Goal: Information Seeking & Learning: Learn about a topic

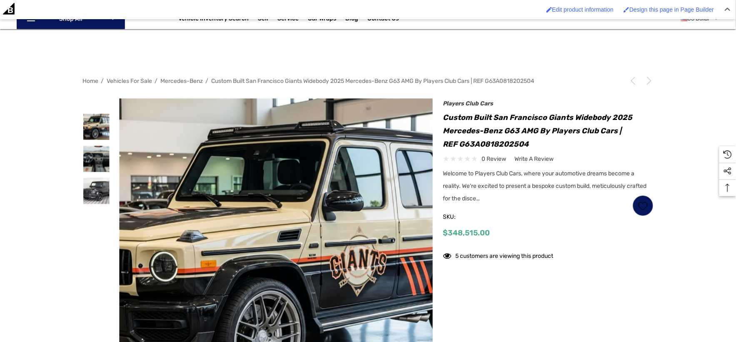
scroll to position [139, 0]
click at [105, 157] on img at bounding box center [96, 159] width 26 height 26
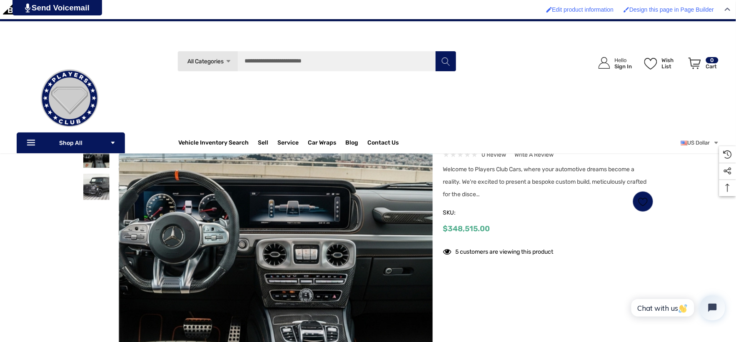
scroll to position [92, 0]
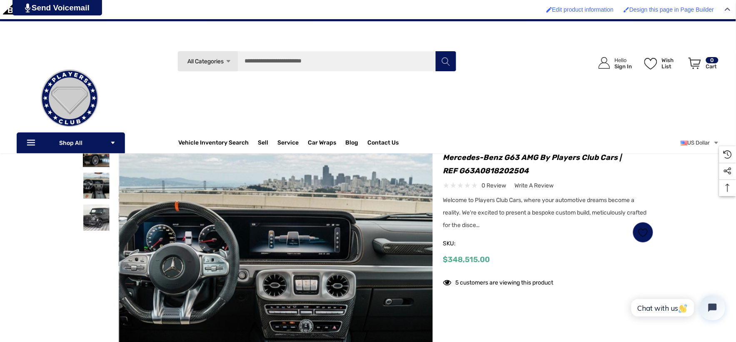
click at [93, 159] on img at bounding box center [96, 153] width 26 height 26
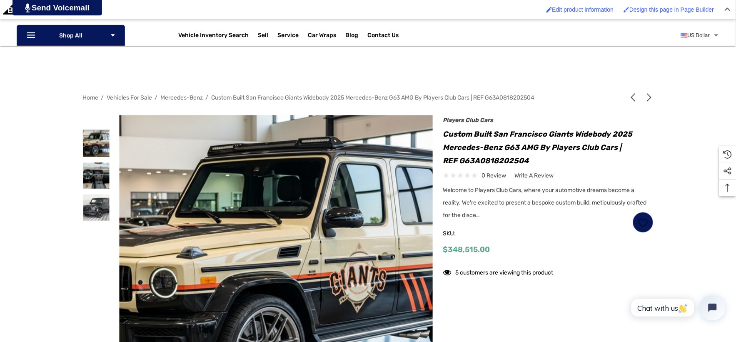
scroll to position [139, 0]
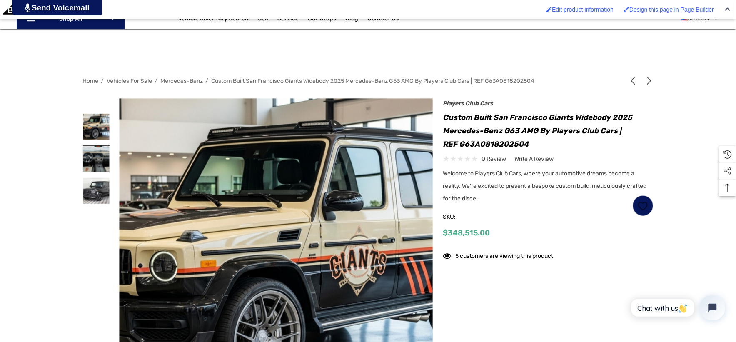
click at [97, 152] on img at bounding box center [96, 159] width 26 height 26
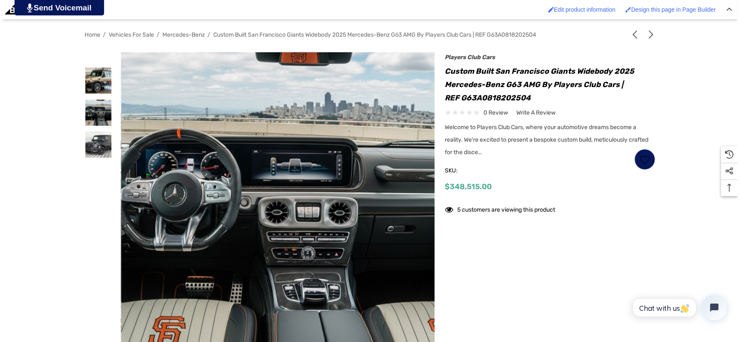
scroll to position [231, 0]
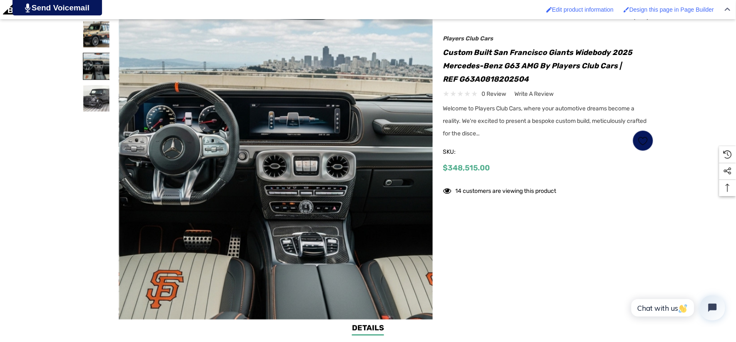
click at [101, 68] on img at bounding box center [96, 66] width 26 height 26
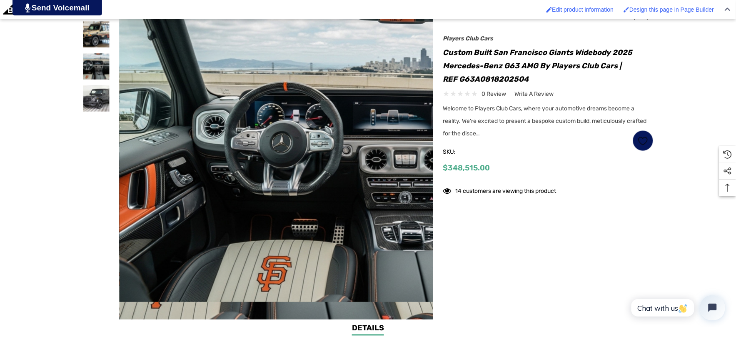
click at [132, 77] on img at bounding box center [377, 156] width 533 height 291
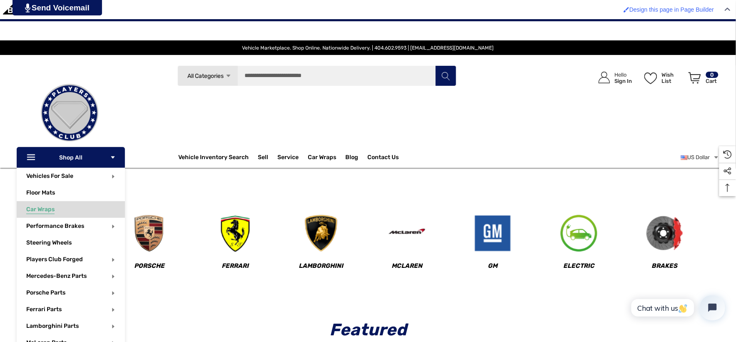
click at [34, 210] on span "Car Wraps" at bounding box center [40, 210] width 28 height 9
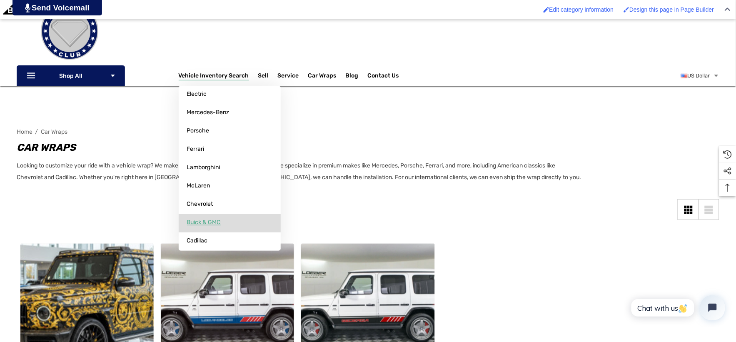
scroll to position [185, 0]
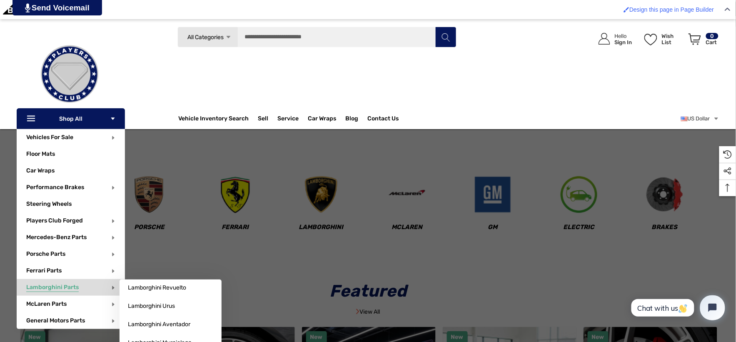
scroll to position [92, 0]
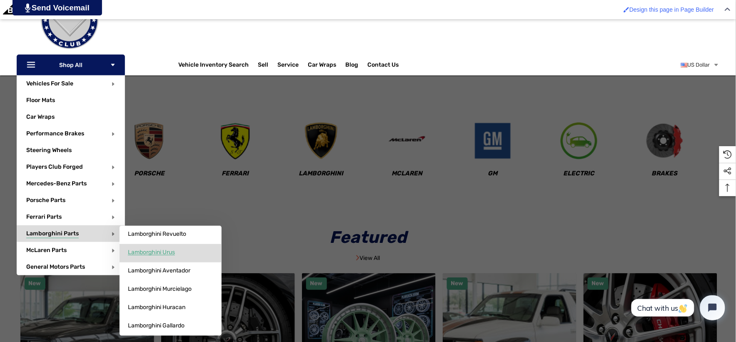
click at [149, 247] on link "Lamborghini Urus" at bounding box center [171, 252] width 102 height 17
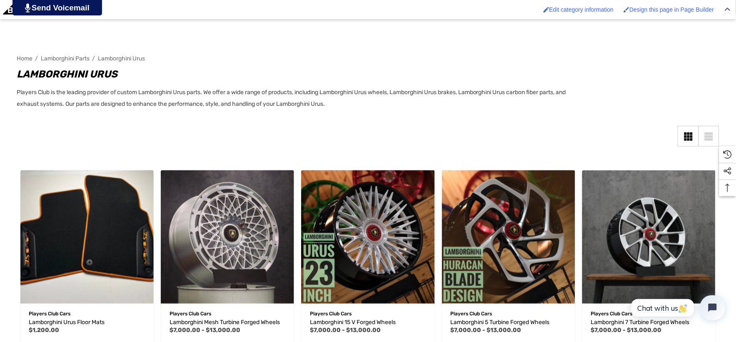
scroll to position [139, 0]
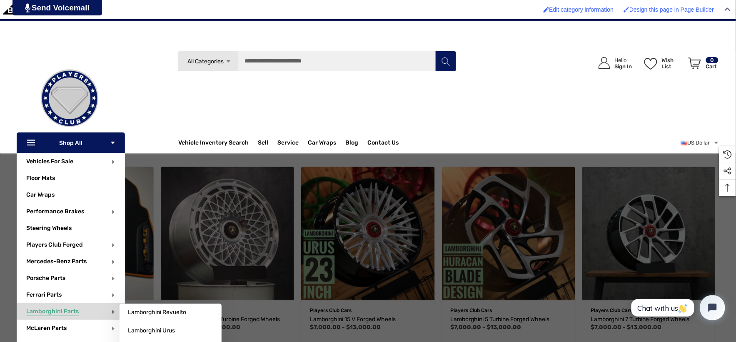
click at [53, 308] on span "Lamborghini Parts" at bounding box center [52, 312] width 52 height 9
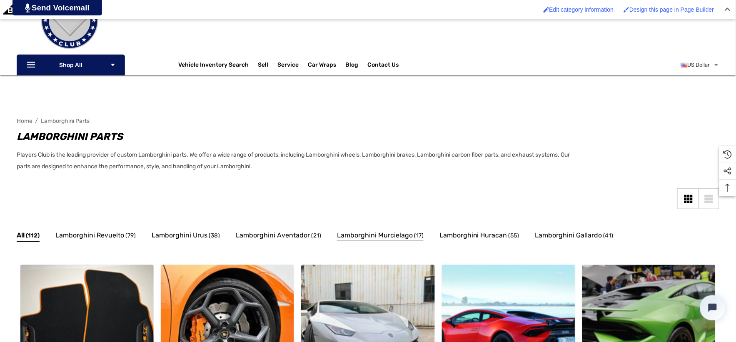
click at [377, 233] on span "Lamborghini Murcielago" at bounding box center [375, 235] width 76 height 11
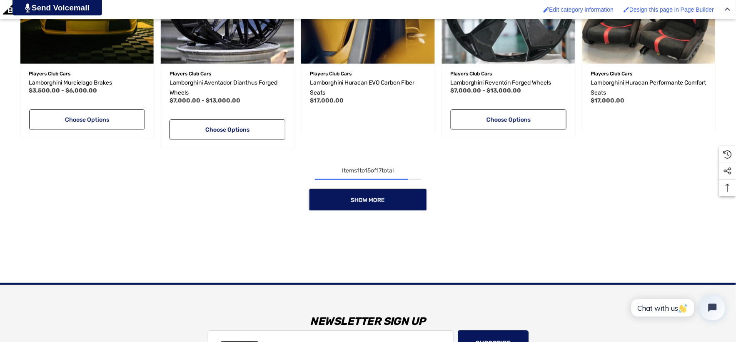
scroll to position [879, 0]
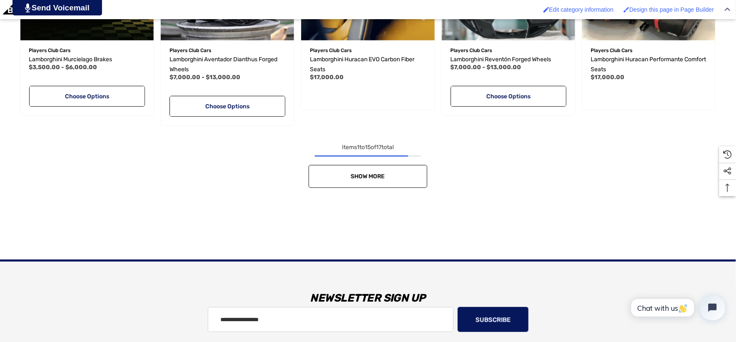
click at [338, 183] on link "Show More" at bounding box center [368, 176] width 119 height 23
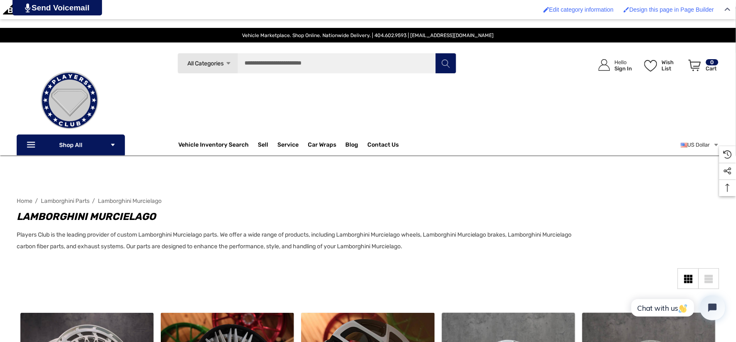
scroll to position [0, 0]
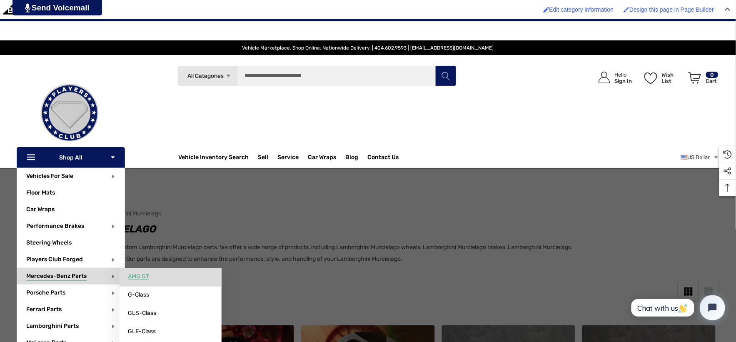
click at [132, 276] on span "AMG GT" at bounding box center [138, 276] width 21 height 7
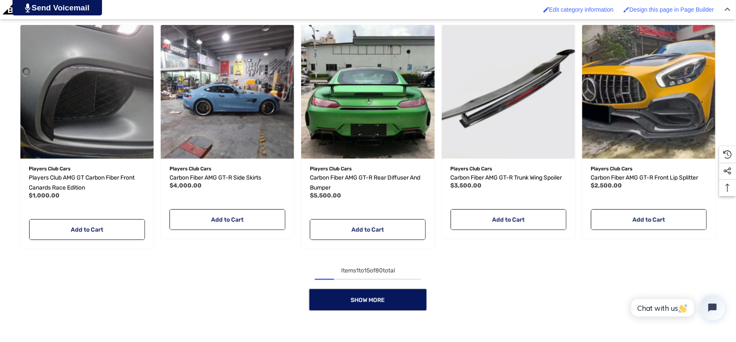
scroll to position [786, 0]
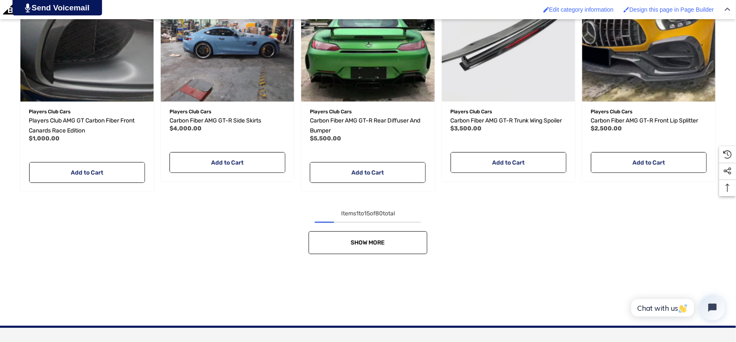
click at [341, 237] on link "Show More" at bounding box center [368, 242] width 119 height 23
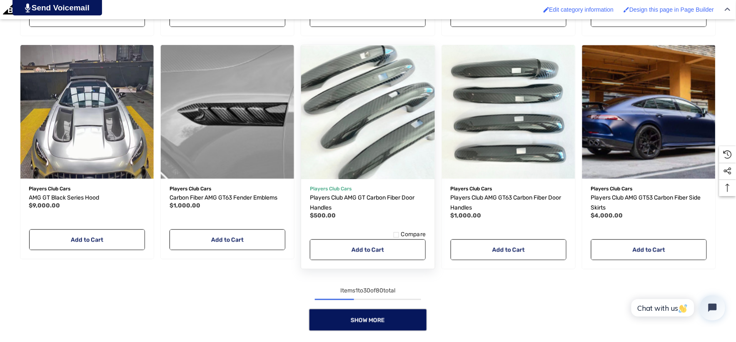
scroll to position [1480, 0]
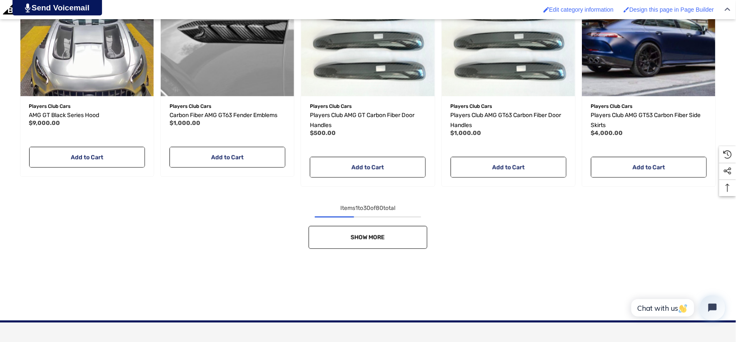
click at [329, 236] on link "Show More" at bounding box center [368, 237] width 119 height 23
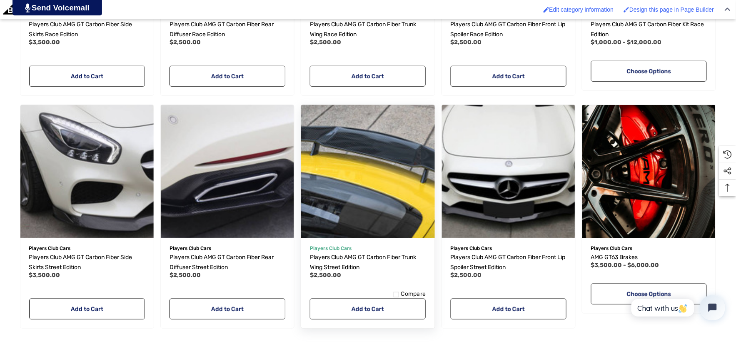
scroll to position [2174, 0]
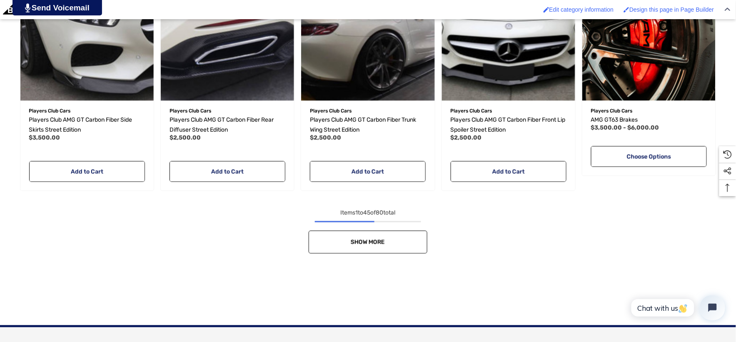
click at [340, 234] on link "Show More" at bounding box center [368, 242] width 119 height 23
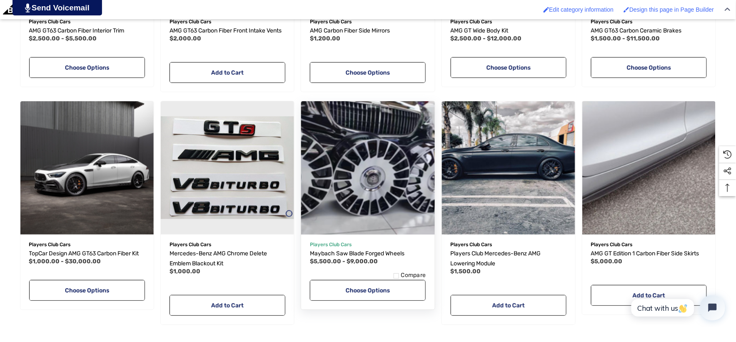
scroll to position [2776, 0]
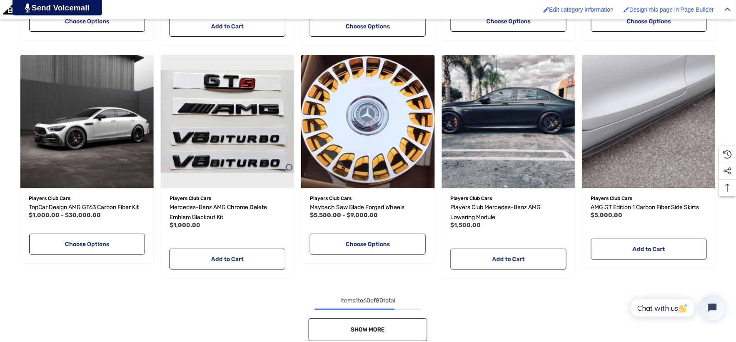
click at [358, 322] on link "Show More" at bounding box center [368, 329] width 119 height 23
click at [358, 322] on div "Show More" at bounding box center [368, 329] width 702 height 23
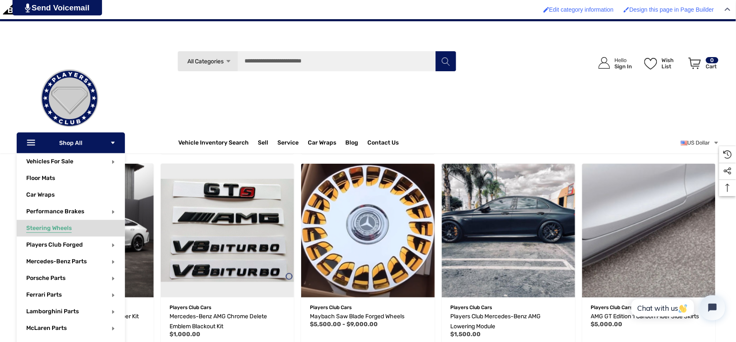
scroll to position [2637, 0]
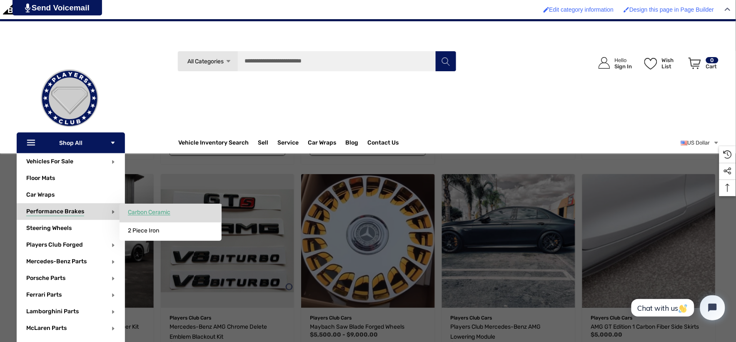
click at [135, 209] on span "Carbon Ceramic" at bounding box center [149, 212] width 42 height 7
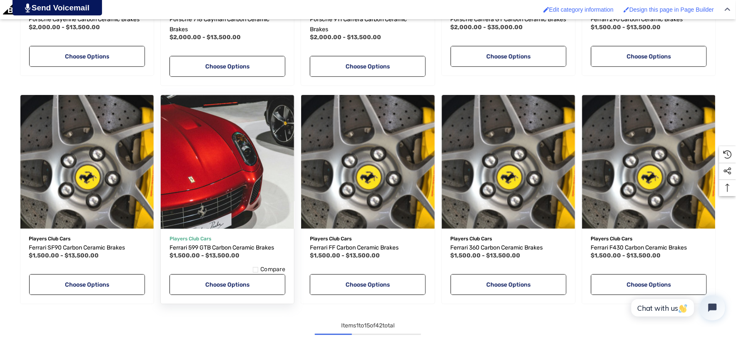
scroll to position [786, 0]
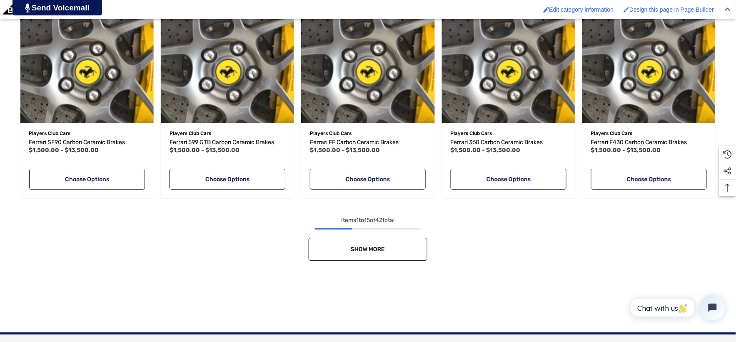
click at [369, 238] on link "Show More" at bounding box center [368, 249] width 119 height 23
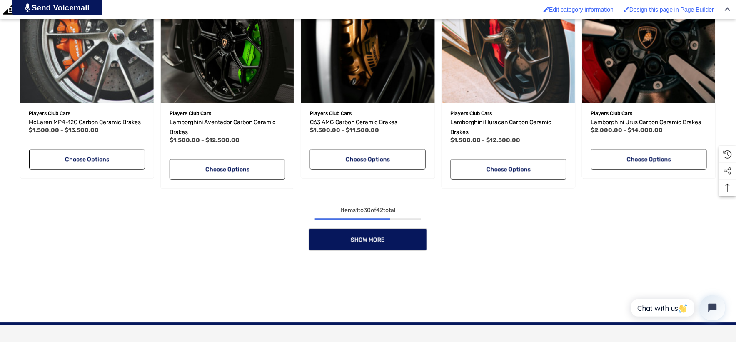
scroll to position [1480, 0]
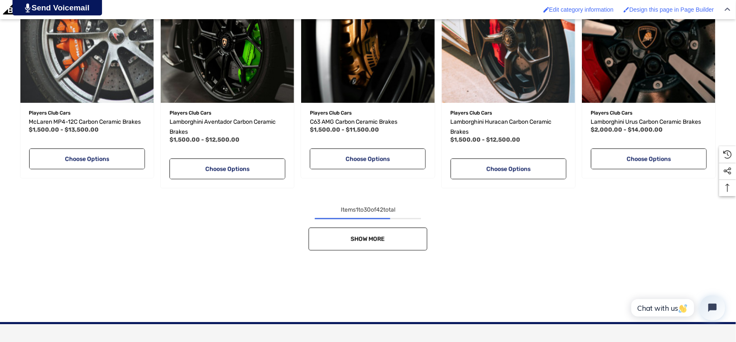
click at [356, 229] on link "Show More" at bounding box center [368, 238] width 119 height 23
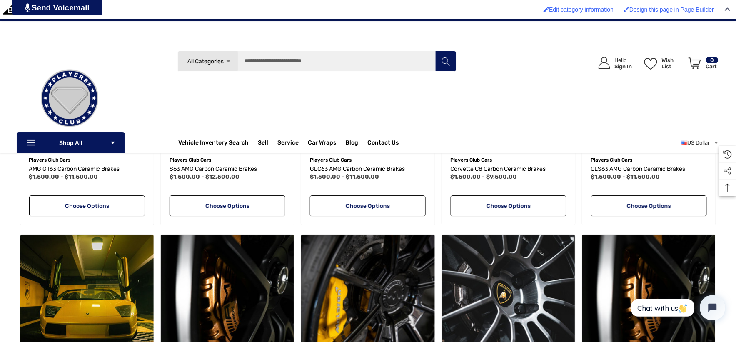
scroll to position [1619, 0]
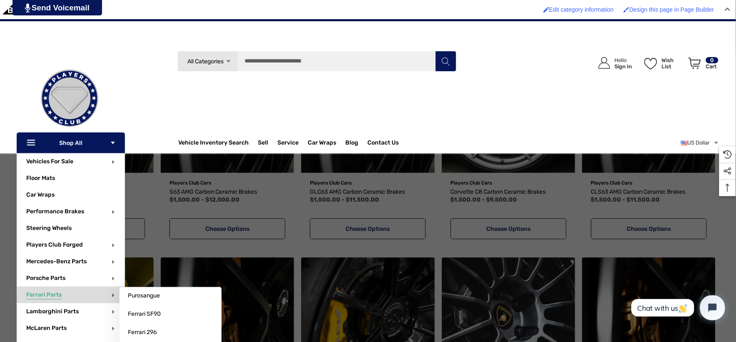
click at [56, 296] on span "Ferrari Parts" at bounding box center [43, 295] width 35 height 9
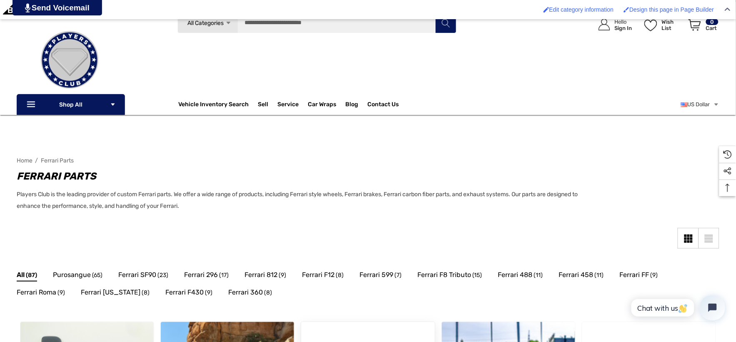
scroll to position [92, 0]
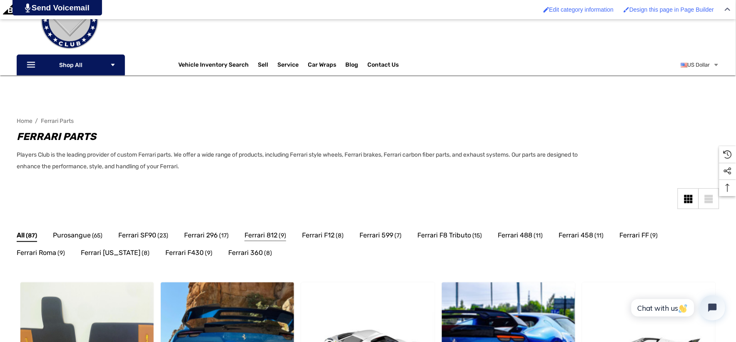
click at [265, 234] on span "Ferrari 812" at bounding box center [260, 235] width 33 height 11
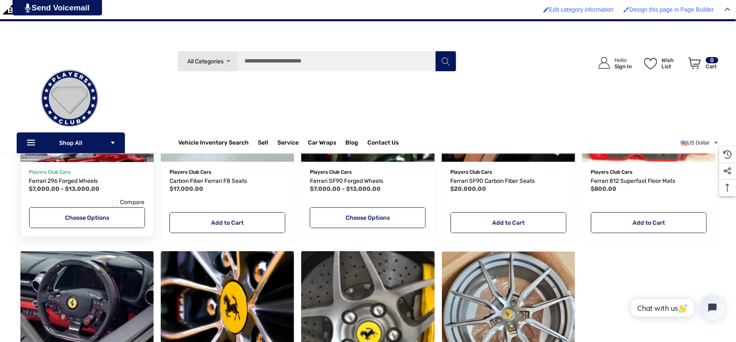
scroll to position [139, 0]
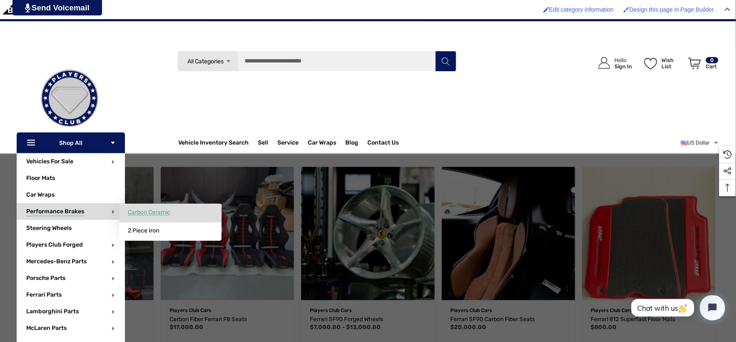
click at [163, 214] on span "Carbon Ceramic" at bounding box center [149, 212] width 42 height 7
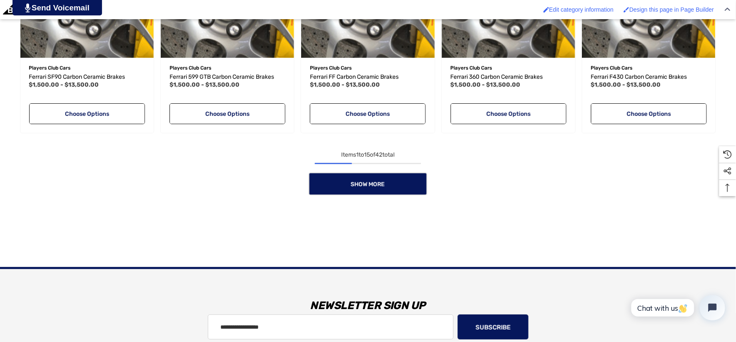
scroll to position [925, 0]
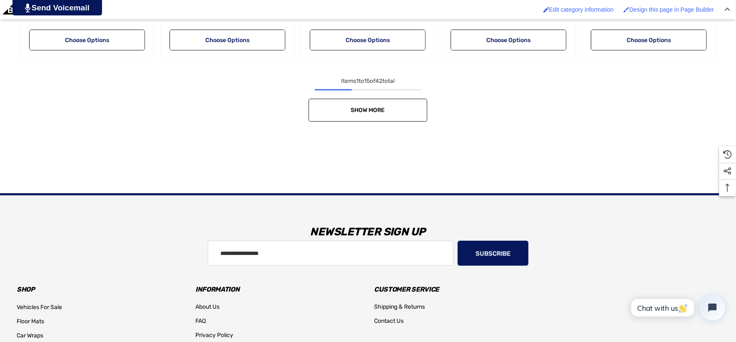
click at [396, 110] on link "Show More" at bounding box center [368, 110] width 119 height 23
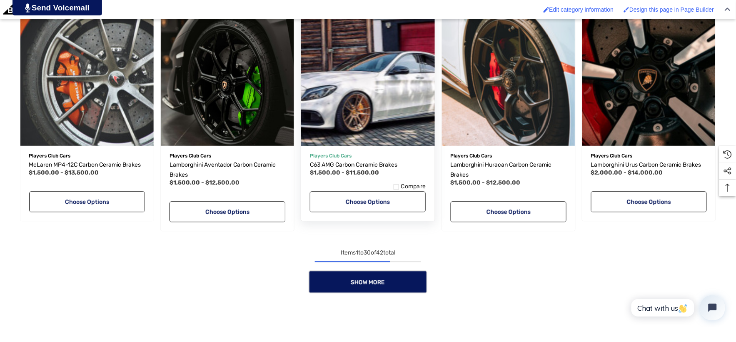
scroll to position [1526, 0]
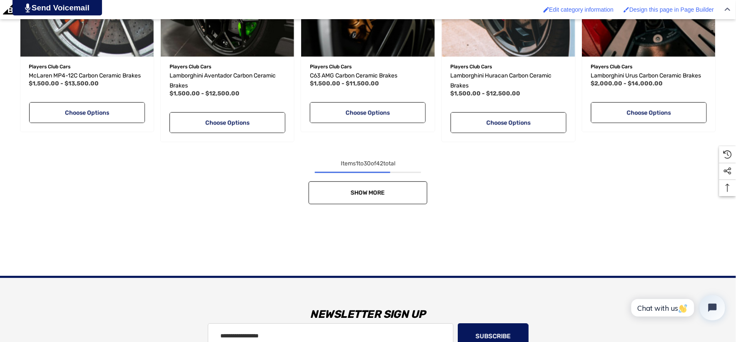
click at [402, 187] on link "Show More" at bounding box center [368, 192] width 119 height 23
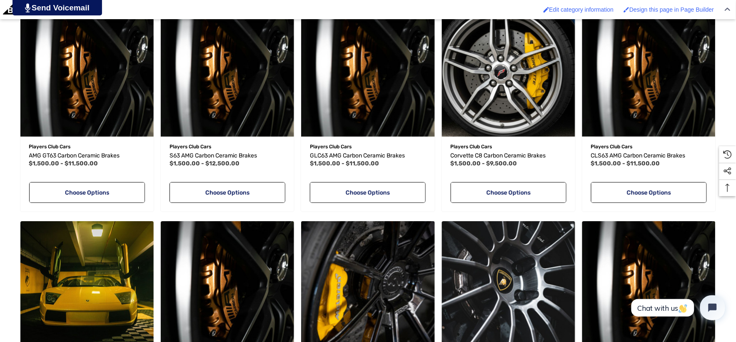
scroll to position [1758, 0]
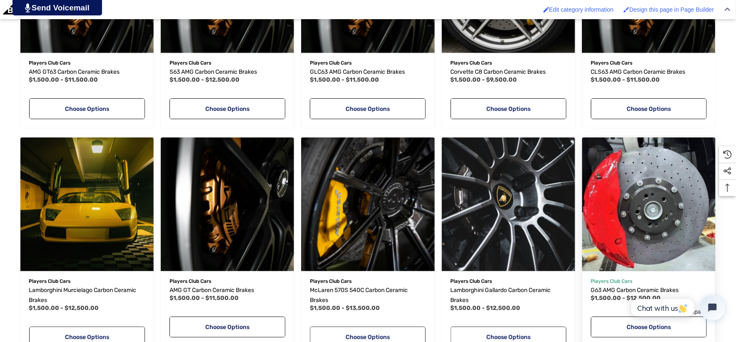
click at [634, 254] on img "G63 AMG Carbon Ceramic Brakes,Price range from $1,500.00 to $12,500.00\a" at bounding box center [648, 204] width 147 height 147
